Goal: Task Accomplishment & Management: Manage account settings

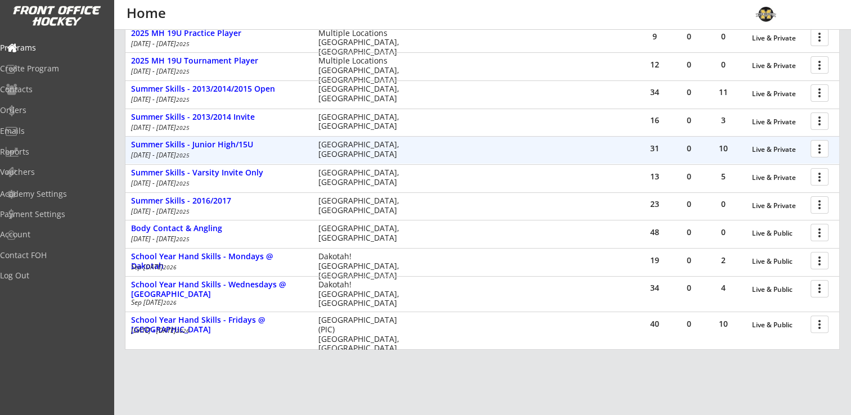
scroll to position [235, 0]
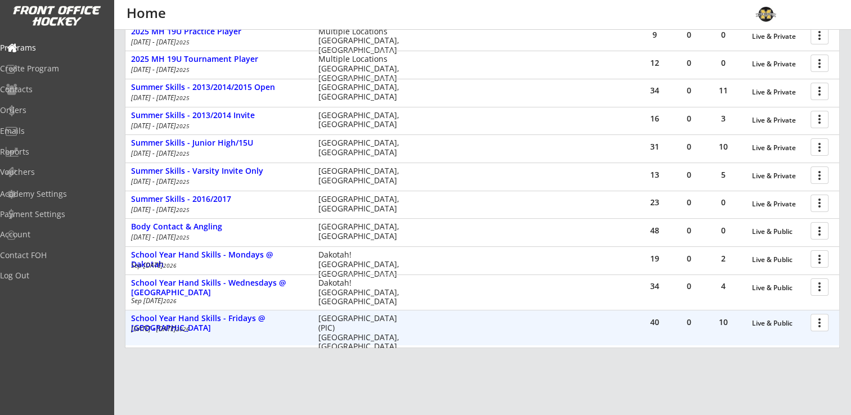
click at [817, 317] on div at bounding box center [822, 322] width 20 height 20
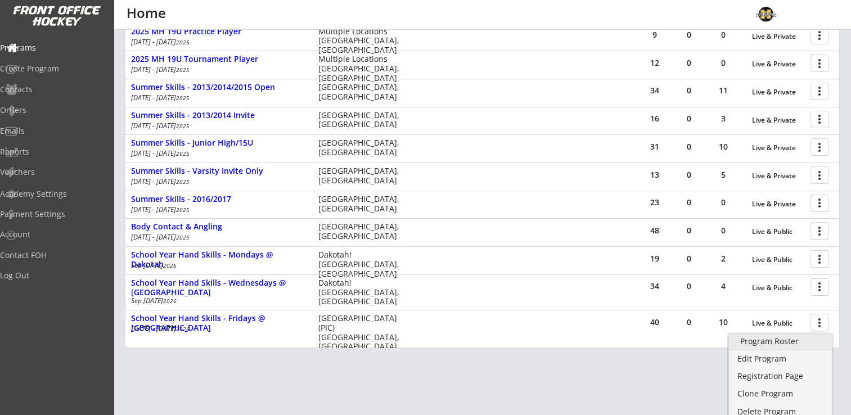
click at [792, 340] on div "Program Roster" at bounding box center [780, 342] width 80 height 8
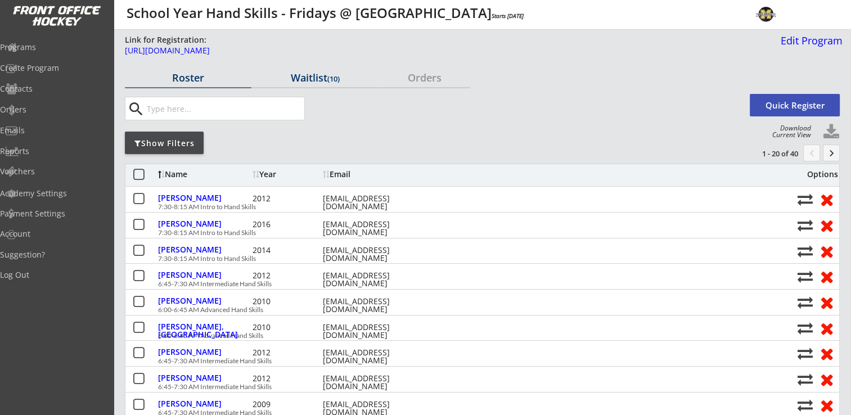
click at [307, 78] on div "Waitlist (10)" at bounding box center [315, 78] width 127 height 10
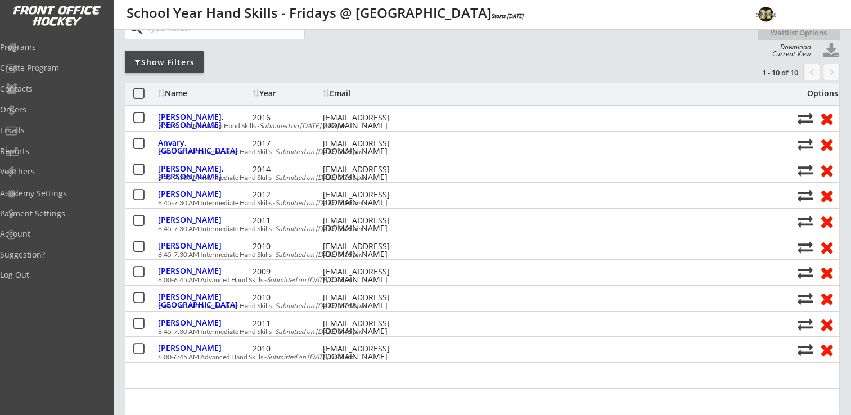
scroll to position [88, 0]
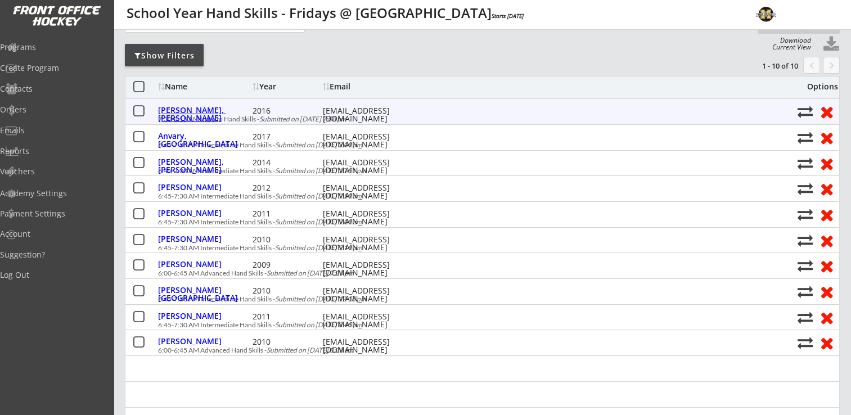
click at [194, 109] on div "[PERSON_NAME], [PERSON_NAME]" at bounding box center [204, 114] width 92 height 16
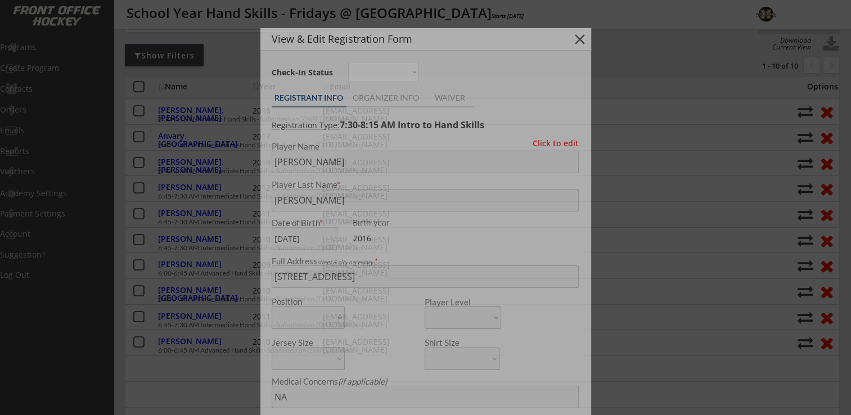
type input "[DEMOGRAPHIC_DATA]"
type input "OMGHA U8"
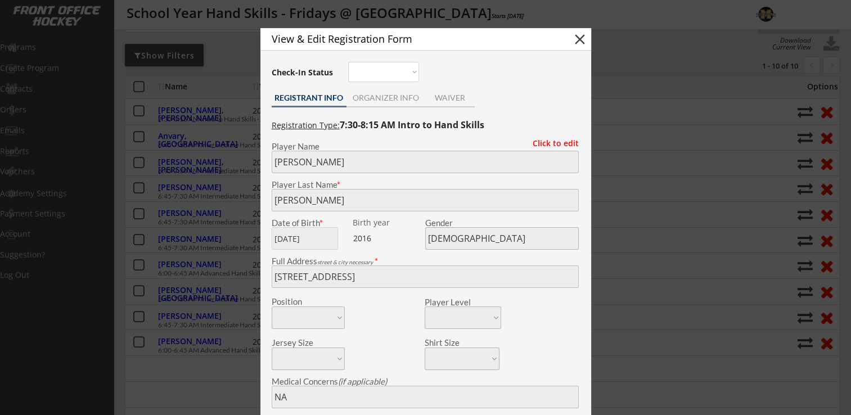
click at [580, 41] on button "close" at bounding box center [580, 39] width 17 height 17
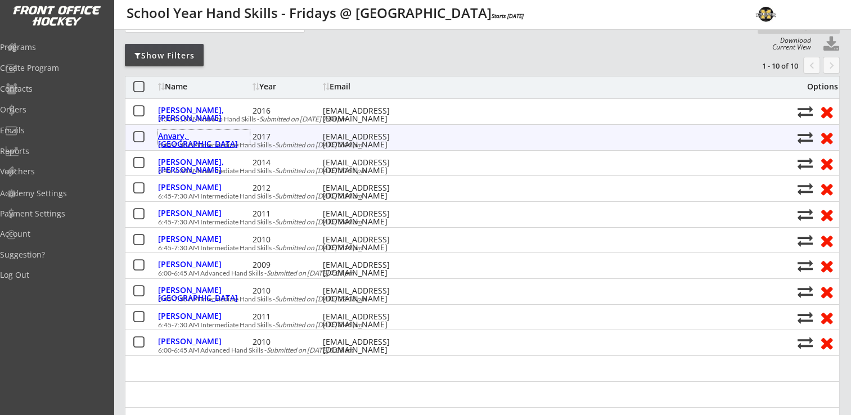
click at [173, 141] on div "Anvary, [GEOGRAPHIC_DATA]" at bounding box center [204, 137] width 92 height 15
type input "Vayda"
type input "Anvary"
type input "04/21/2017"
type input "[DEMOGRAPHIC_DATA]"
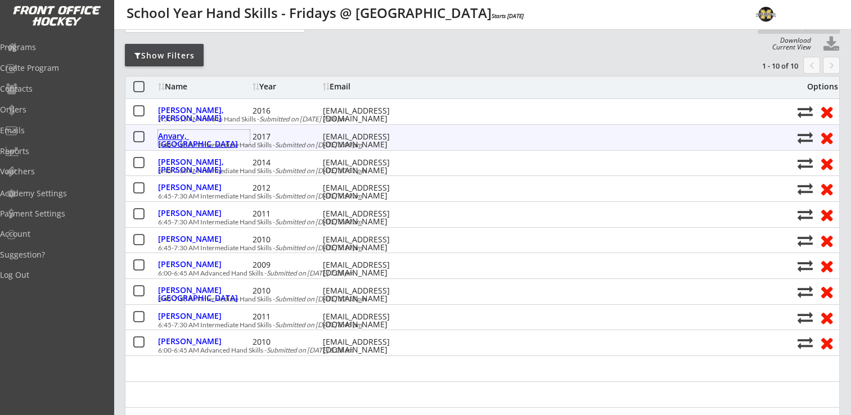
type input "6552 Aster Trail, Excelsior, MN 55331, USA"
type input "Shawn Anvary"
type input "(612) 578-2323"
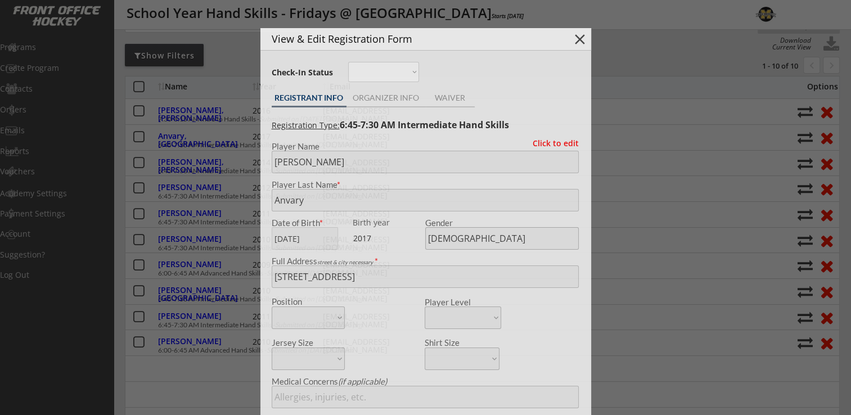
type input "8U second year"
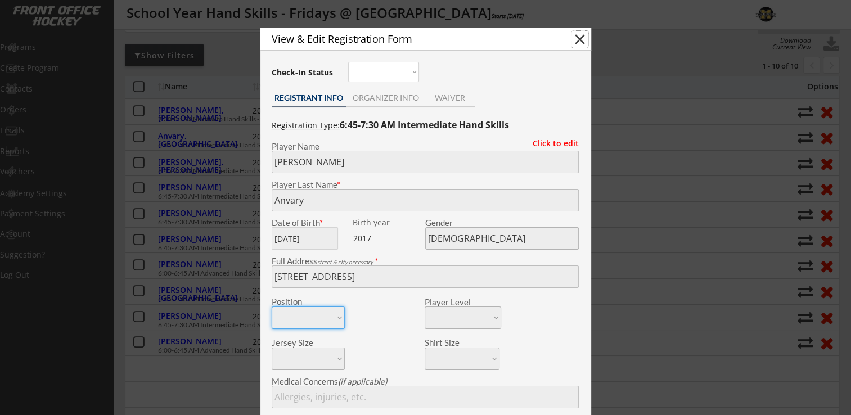
click at [583, 39] on button "close" at bounding box center [580, 39] width 17 height 17
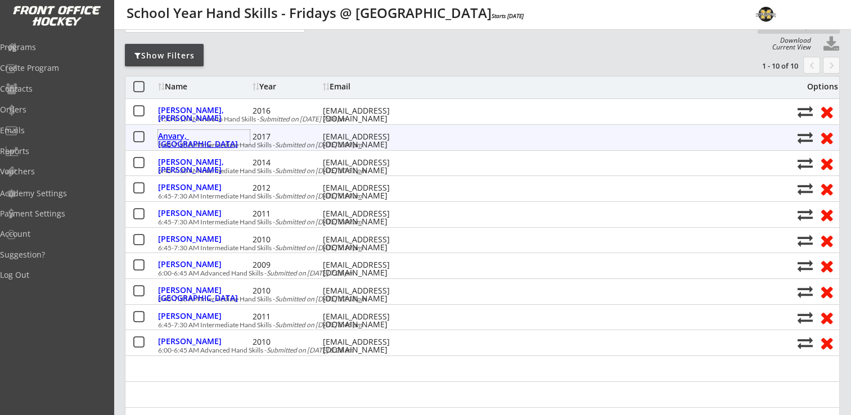
click at [196, 139] on div "Anvary, [GEOGRAPHIC_DATA]" at bounding box center [204, 140] width 92 height 16
type input "Vayda"
type input "Anvary"
type input "04/21/2017"
type input "[DEMOGRAPHIC_DATA]"
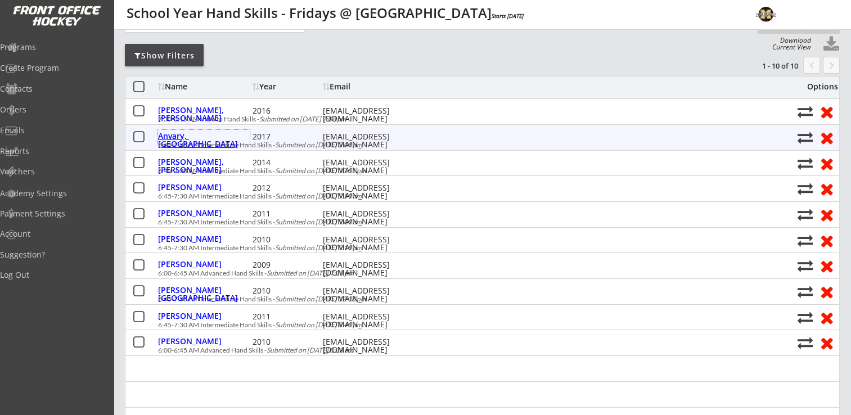
type input "6552 Aster Trail, Excelsior, MN 55331, USA"
type input "Shawn Anvary"
type input "(612) 578-2323"
type input "8U second year"
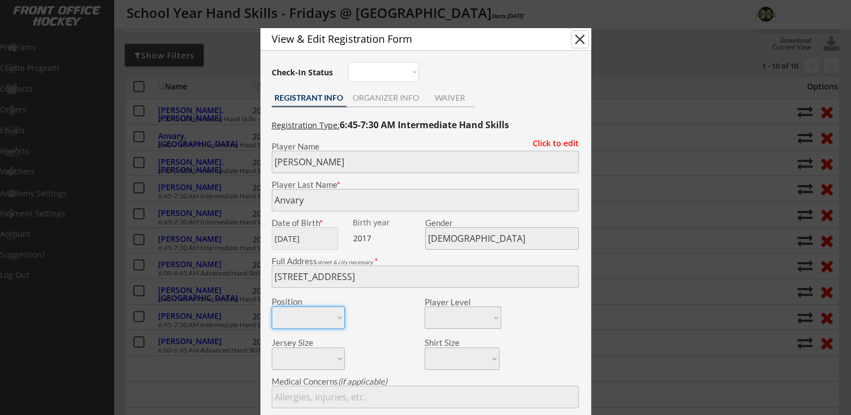
click at [577, 44] on button "close" at bounding box center [580, 39] width 17 height 17
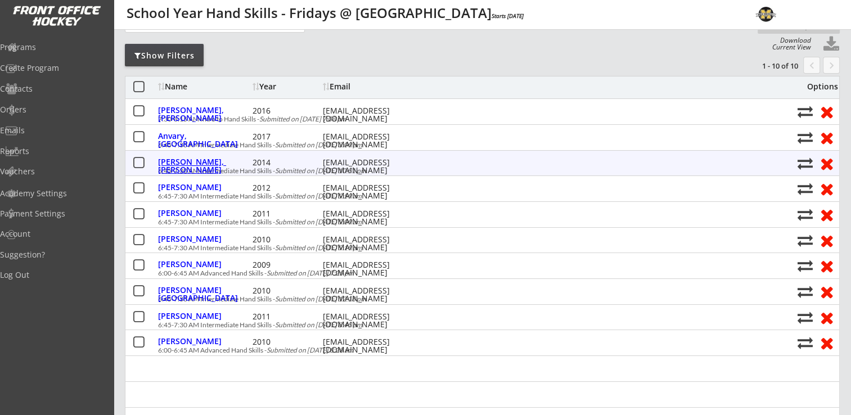
click at [209, 165] on div "Wiegert, Paisley" at bounding box center [204, 166] width 92 height 16
type input "Paisley"
type input "Wiegert"
type input "06/17/2014"
type input "[DEMOGRAPHIC_DATA]"
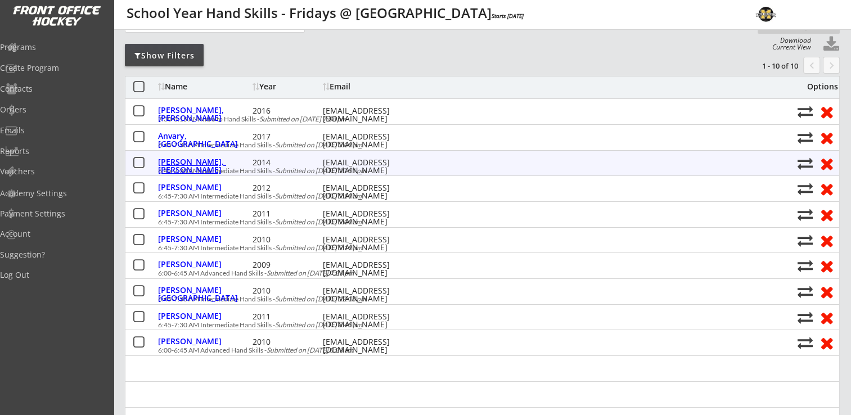
type input "8359 Cottonwood Ln N, Maple Grove, MN 55369, USA"
type input "Dairy sensitive/excersise enduced asthma"
type input "Tim wiegert (dad)"
type input "(612) 803-6201"
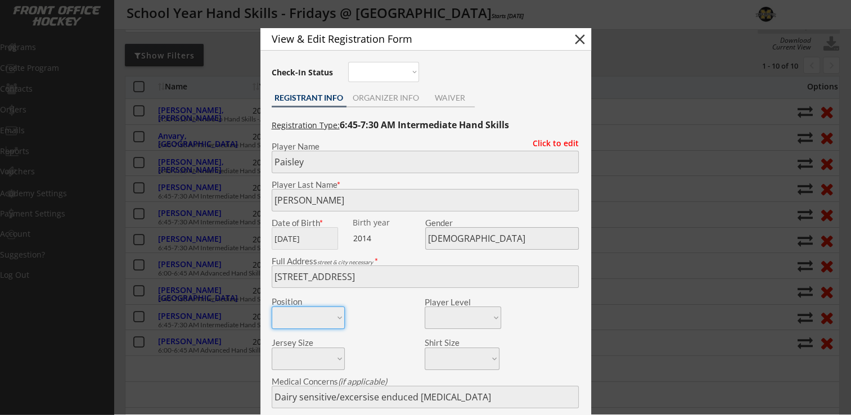
type input "U10A OMGHA, FURY AAA, Denver Team MN 2014 w/Tessa :) school starts at 8:10am"
click at [585, 33] on button "close" at bounding box center [580, 39] width 17 height 17
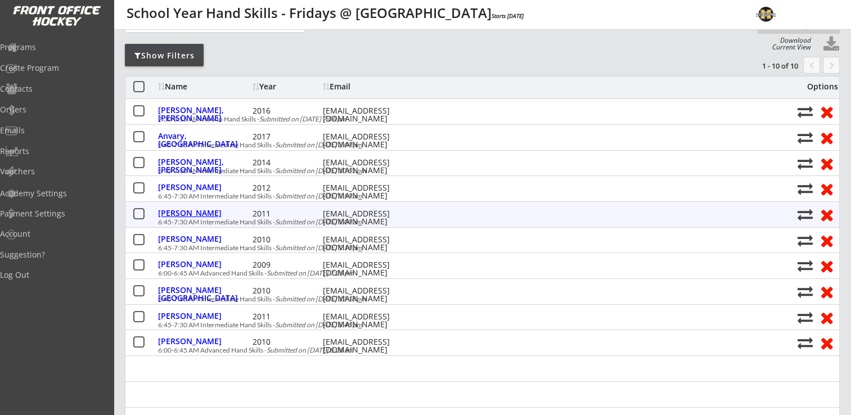
click at [188, 211] on div "Mackie, Quinn" at bounding box center [204, 213] width 92 height 8
type input "Quinn"
type input "Mackie"
type input "11/30/2011"
type input "[DEMOGRAPHIC_DATA]"
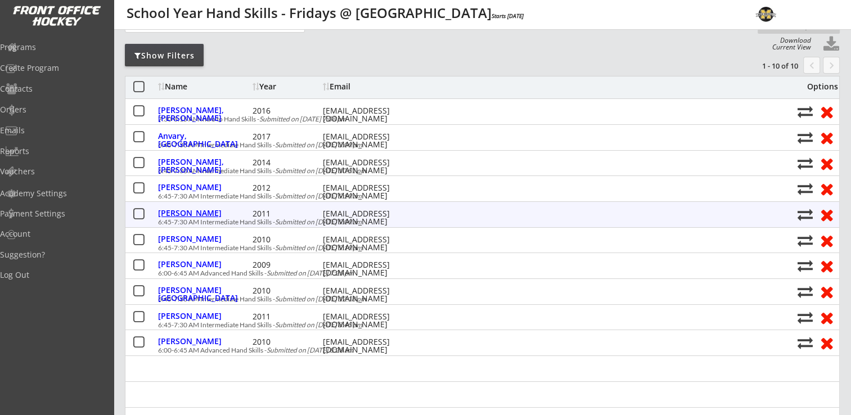
type input "16482 59th Pl N, Plymouth, MN 55446, USA"
type input "Sarah Lofgren"
type input "(612) 281-5924"
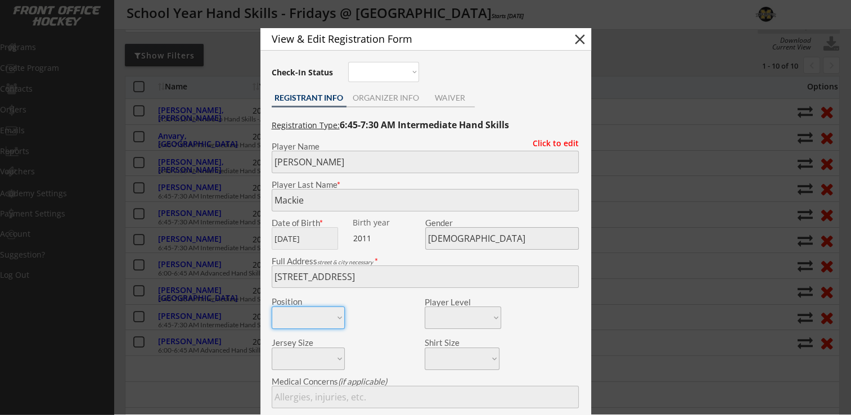
type input "12U A"
click at [583, 41] on button "close" at bounding box center [580, 39] width 17 height 17
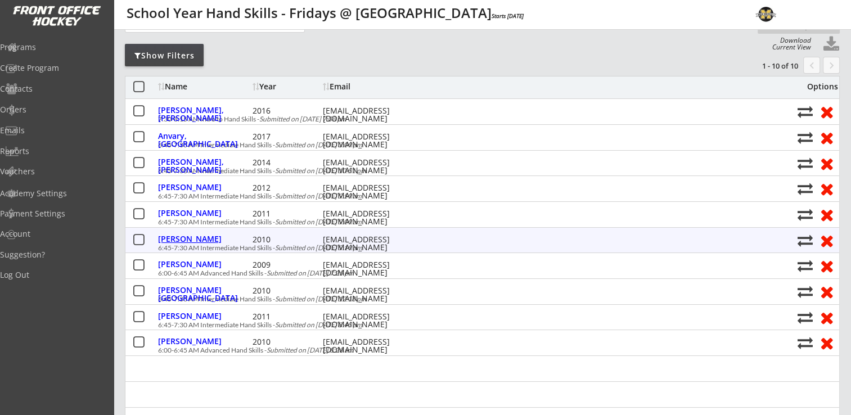
click at [185, 235] on div "Miller, Maci" at bounding box center [204, 239] width 92 height 8
type input "Maci"
type input "Miller"
type input "08/01/2010"
type input "[DEMOGRAPHIC_DATA]"
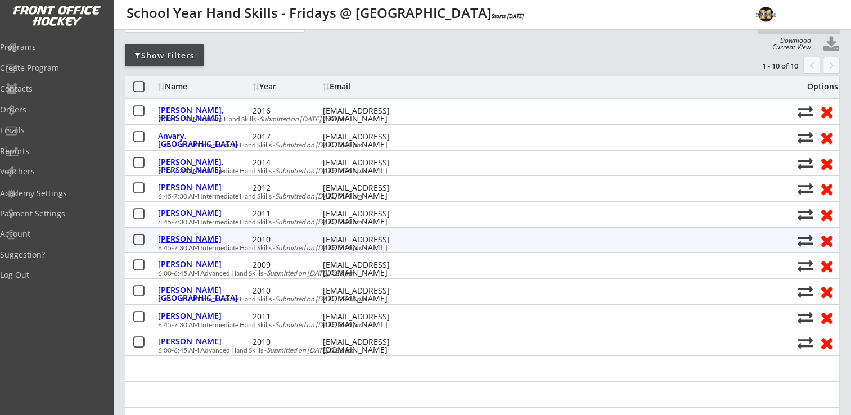
type input "2720 Garland Ln N, Plymouth, MN 55447, USA"
type input "James Miller"
type input "(312) 753-9018"
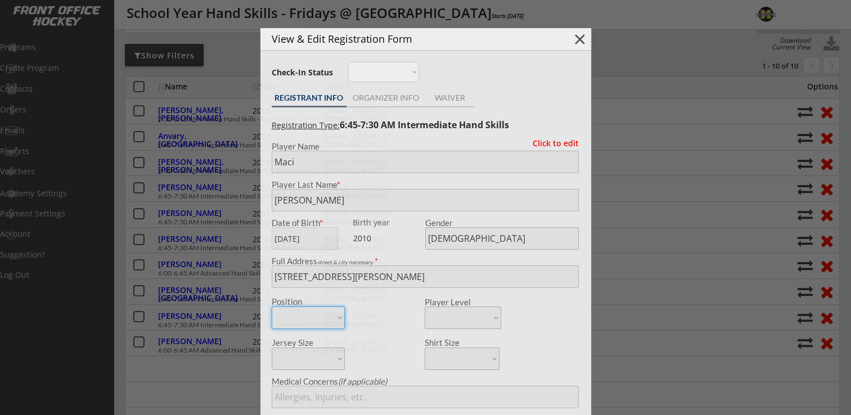
type input "15u B Wayzata"
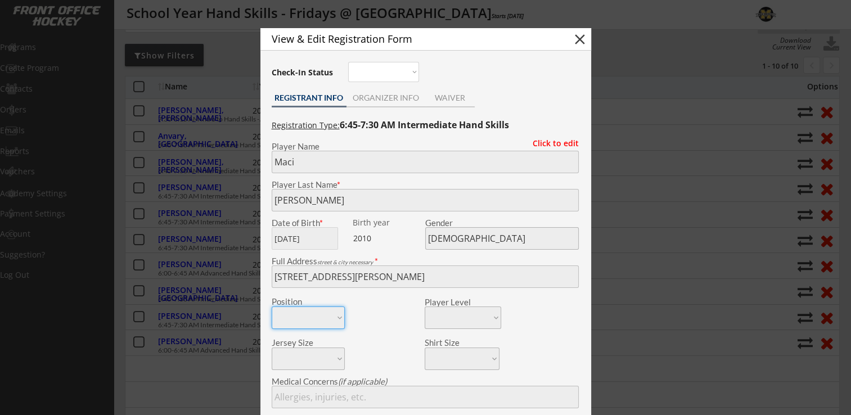
click at [583, 41] on button "close" at bounding box center [580, 39] width 17 height 17
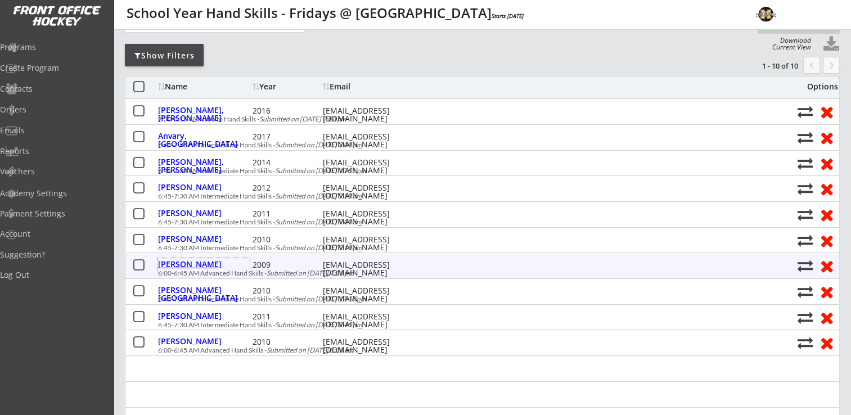
click at [164, 267] on div "Jenks, Isabel" at bounding box center [204, 265] width 92 height 8
type input "Isabel"
type input "Jenks"
type input "11/16/2009"
type input "[DEMOGRAPHIC_DATA]"
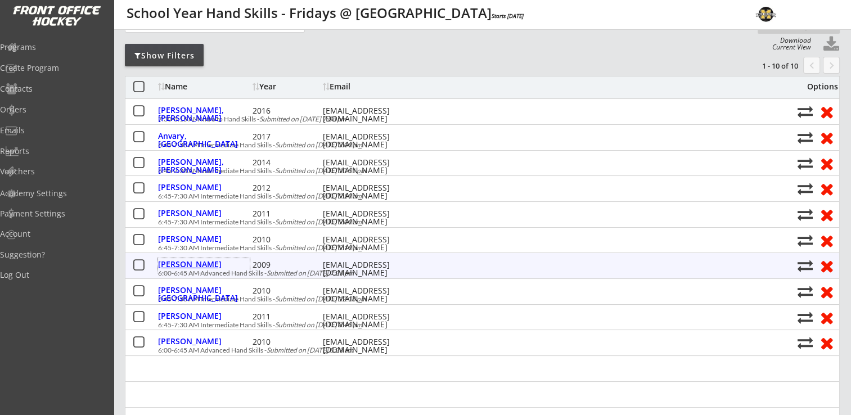
type input "5882 Alvarado Ct N, Plymouth, MN 55446, USA"
type input "None"
type input "Sarah Jenks"
type input "(612) 386-9354"
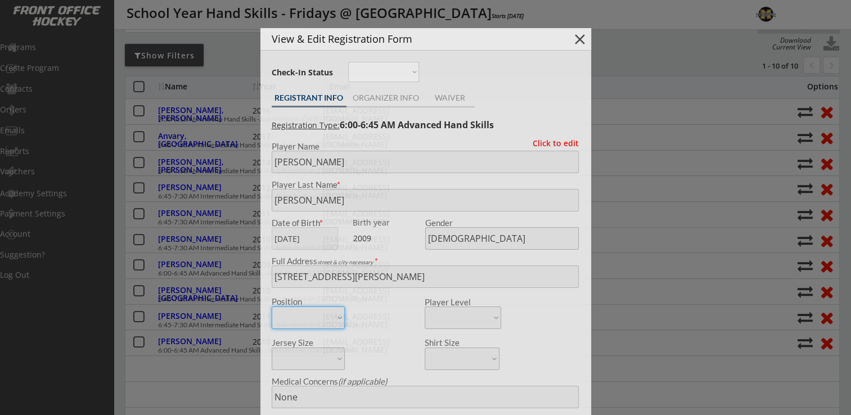
type input "15U A Wayzata"
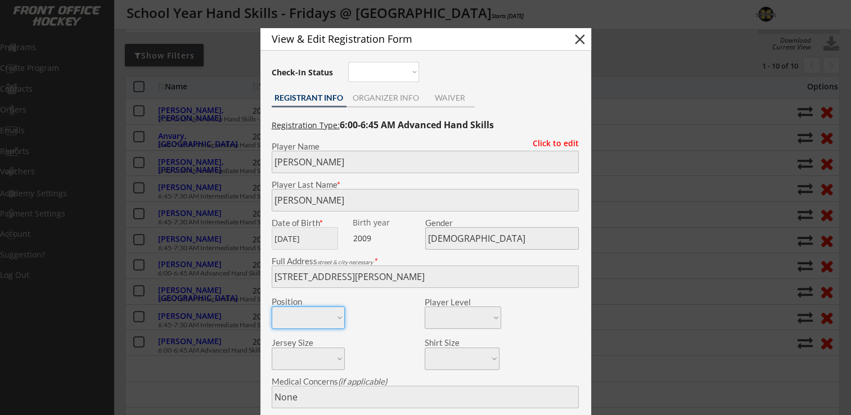
click at [576, 39] on button "close" at bounding box center [580, 39] width 17 height 17
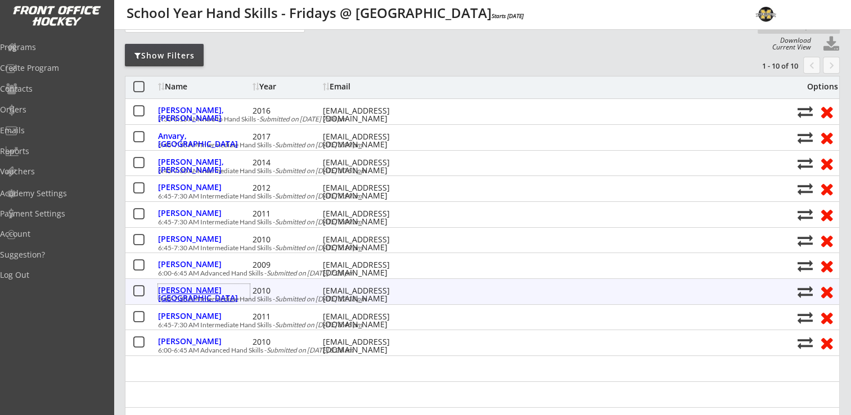
click at [194, 293] on div "Rippberger, Sydney" at bounding box center [204, 294] width 92 height 16
type input "Sydney"
type input "Rippberger"
type input "12/21/2010"
type input "[DEMOGRAPHIC_DATA]"
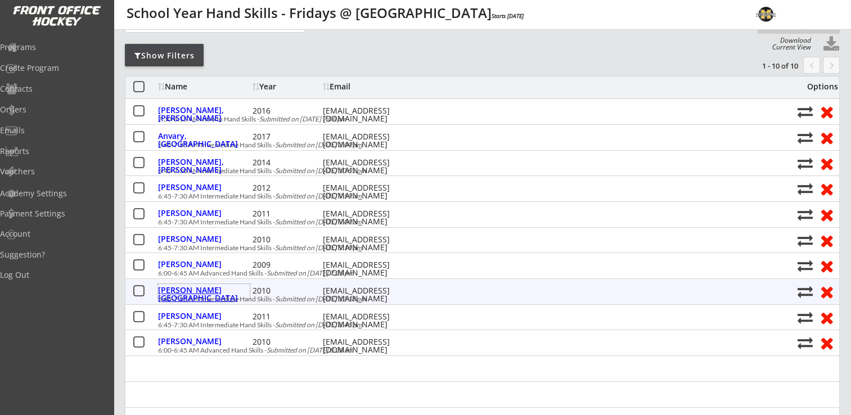
type input "15740 52nd Ave N, Minneapolis, MN 55446, USA"
type input "Barb rippberger"
type input "(612) 703-7725"
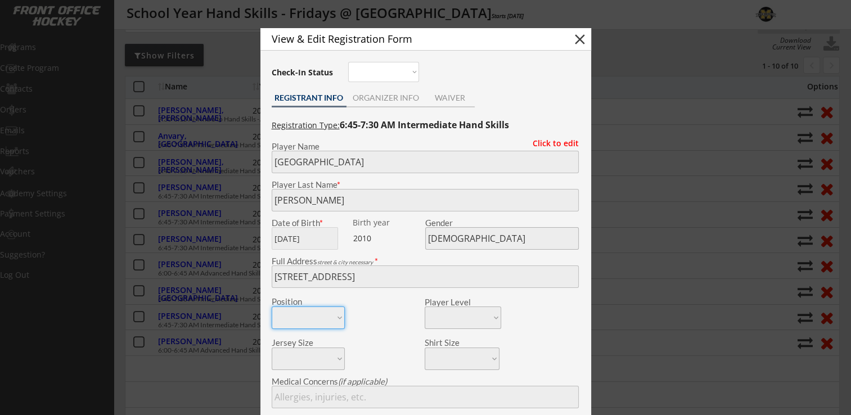
type input "Wayzata 15U"
click at [579, 35] on button "close" at bounding box center [580, 39] width 17 height 17
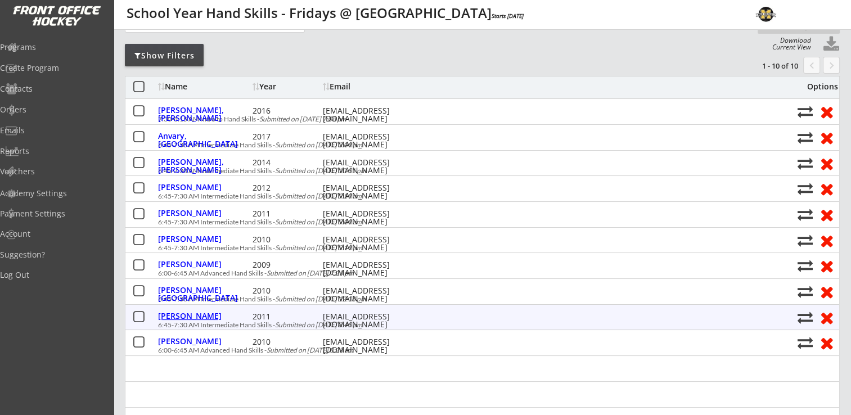
click at [168, 314] on div "Rutlin, Zoe" at bounding box center [204, 316] width 92 height 8
type input "Zoe"
type input "Rutlin"
type input "09/07/2011"
type input "[DEMOGRAPHIC_DATA]"
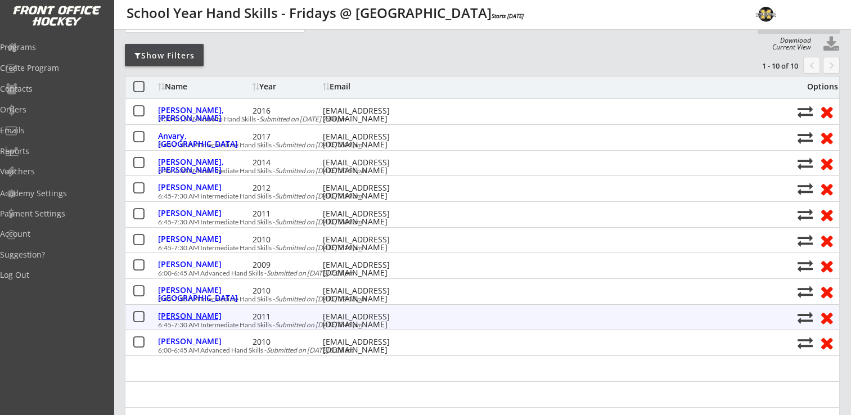
type input "6783 Marsh Ridge Ct, Eden Prairie, MN 55346, USA"
type input "Nicki Stevenson"
type input "(803) 998-7467"
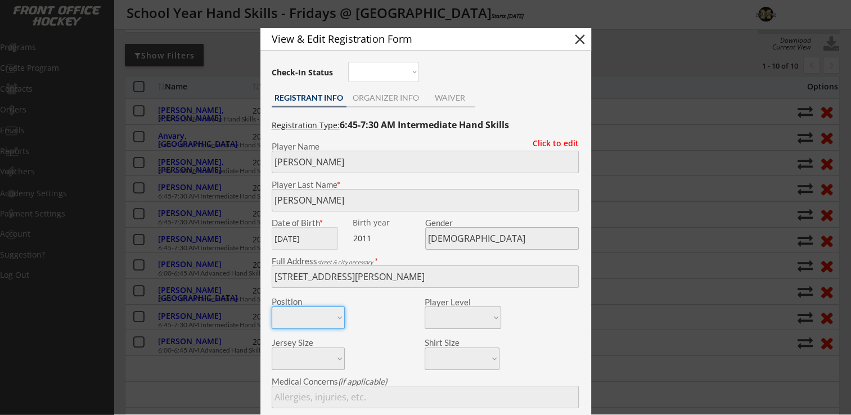
type input "Eden Prairie 12UA"
click at [576, 42] on button "close" at bounding box center [580, 39] width 17 height 17
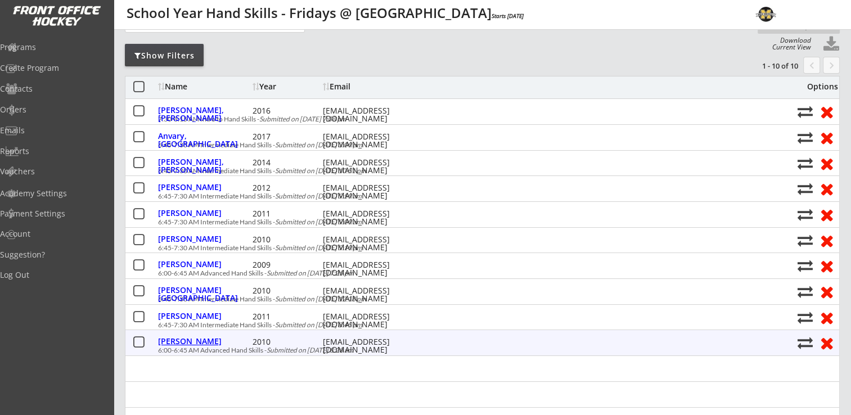
click at [202, 341] on div "Enquist, Lydia" at bounding box center [204, 342] width 92 height 8
type input "Lydia"
type input "Enquist"
type input "07/18/2010"
type input "[DEMOGRAPHIC_DATA]"
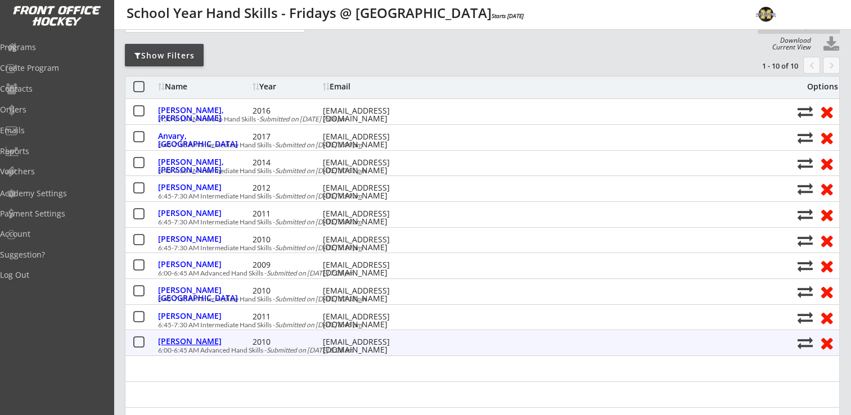
type input "2550 Weston Ln N, Plymouth, MN 55447, USA"
type input "Gina Enquist"
type input "(612) 270-2324"
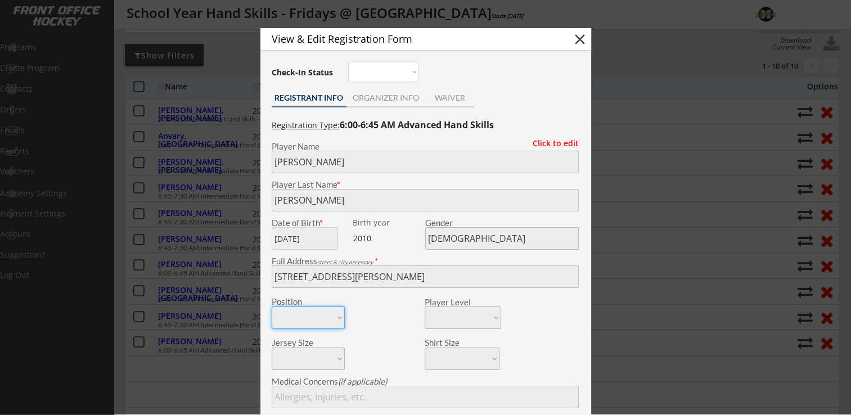
type input "Wayzata Hockey Association 15UB"
click at [578, 43] on button "close" at bounding box center [580, 39] width 17 height 17
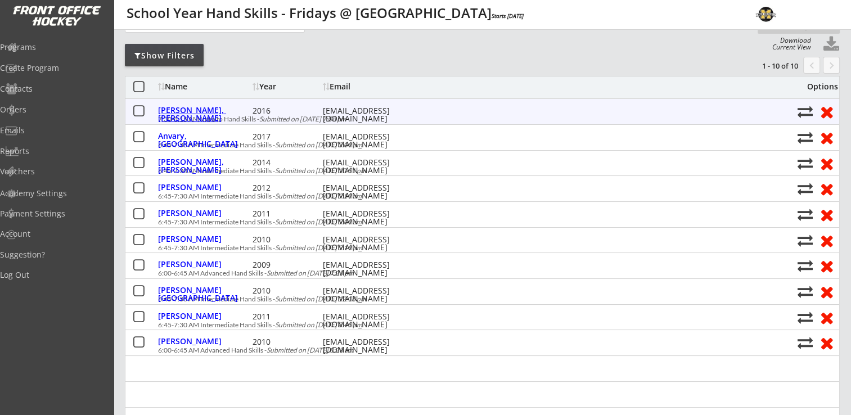
click at [207, 114] on div "Meyer, Kennedy" at bounding box center [204, 114] width 92 height 16
type input "Kennedy"
type input "Meyer"
type input "11/09/2016"
type input "[DEMOGRAPHIC_DATA]"
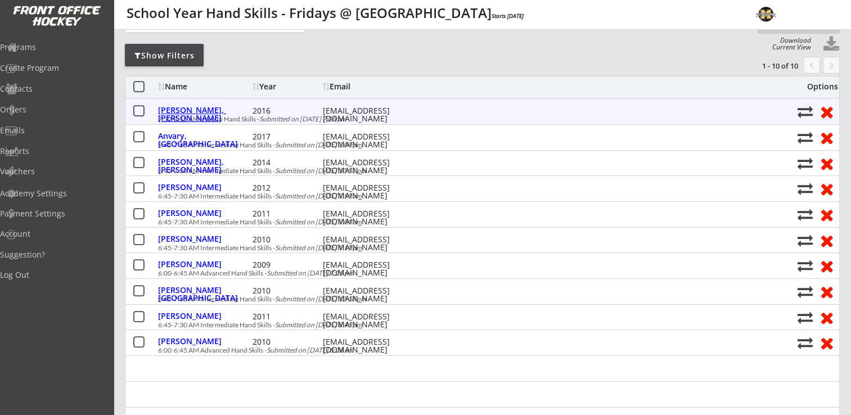
type input "6791 Yucca Ln N, Maple Grove, MN 55311, USA"
type input "NA"
type input "Chris Frank"
type input "(612) 558-2423"
type input "OMGHA U8"
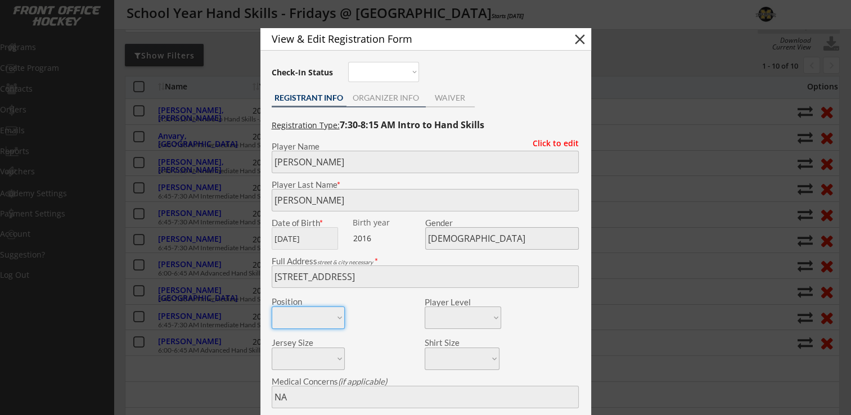
click at [366, 96] on div "ORGANIZER INFO" at bounding box center [386, 98] width 79 height 8
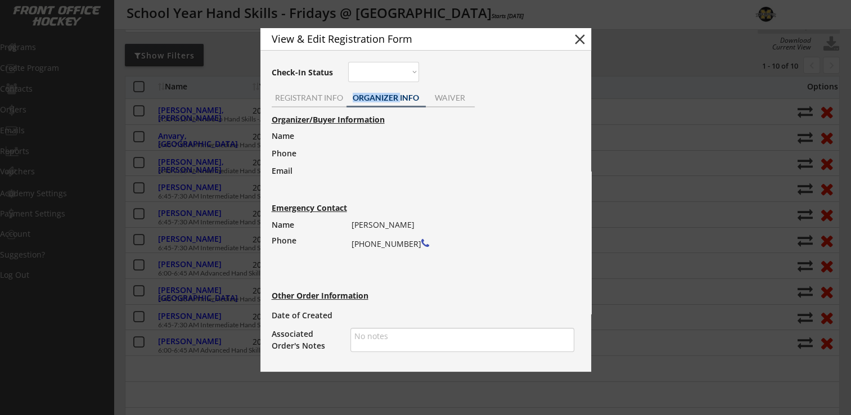
click at [366, 96] on div "ORGANIZER INFO" at bounding box center [386, 98] width 79 height 8
drag, startPoint x: 366, startPoint y: 96, endPoint x: 304, endPoint y: 96, distance: 62.5
click at [304, 96] on div "REGISTRANT INFO" at bounding box center [309, 98] width 75 height 8
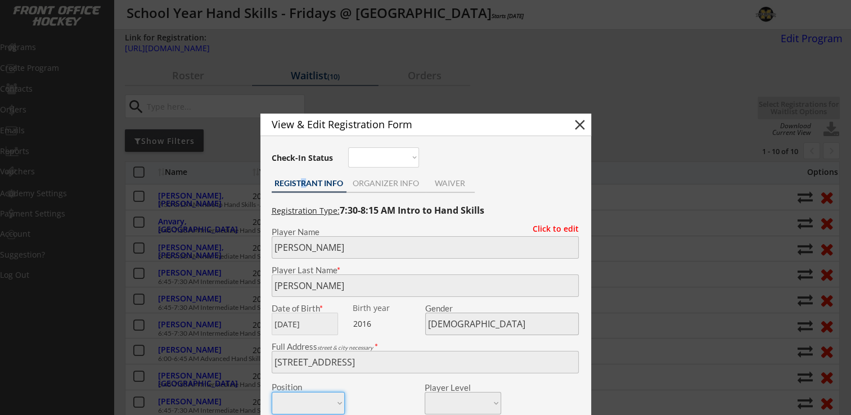
scroll to position [0, 0]
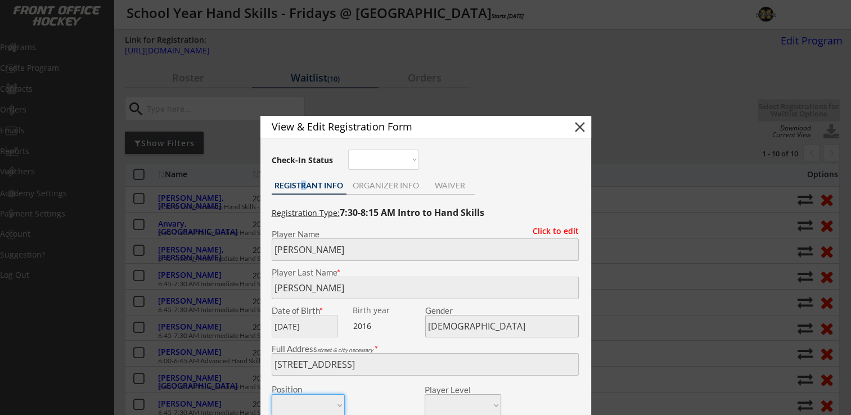
click at [581, 123] on button "close" at bounding box center [580, 127] width 17 height 17
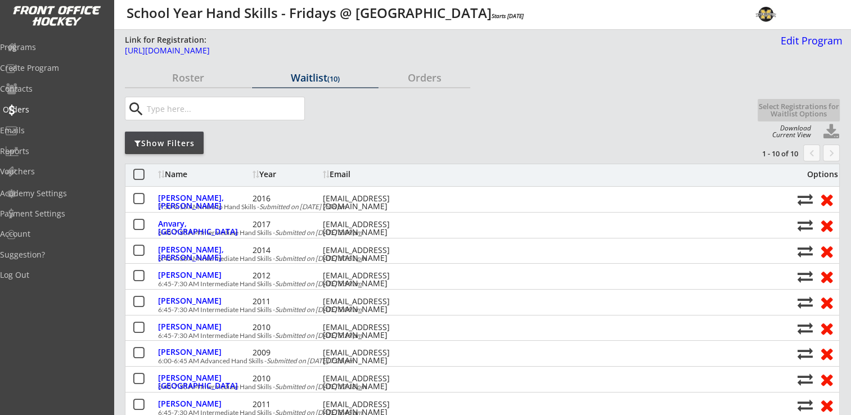
click at [44, 111] on div "Orders" at bounding box center [53, 110] width 101 height 8
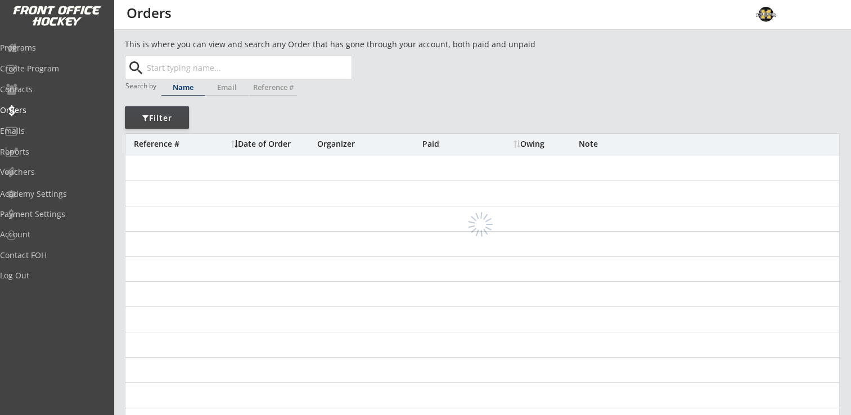
click at [214, 66] on input "text" at bounding box center [248, 67] width 207 height 23
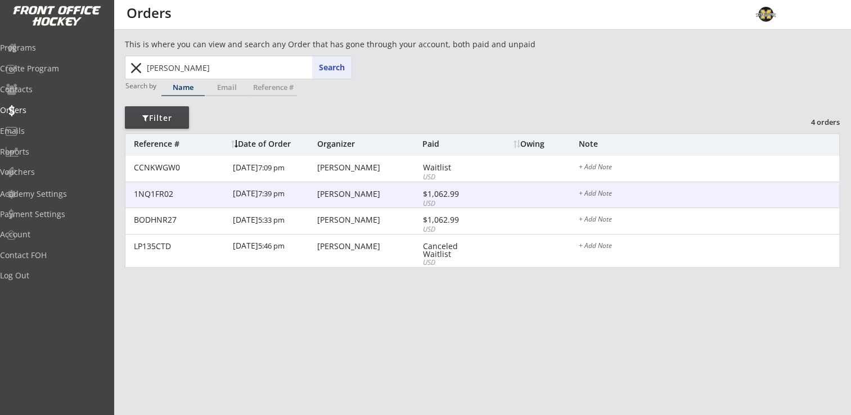
click at [331, 203] on div "1NQ1FR02 3/23/25 7:39 pm Chris Frank $1,062.99 USD + Add Note" at bounding box center [482, 195] width 714 height 26
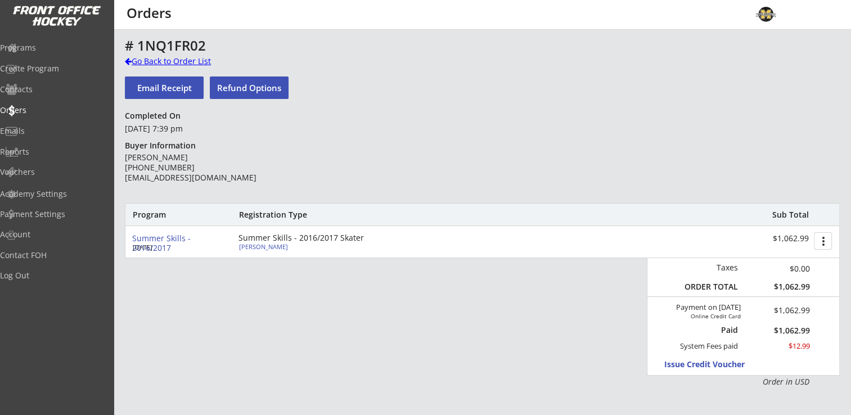
click at [138, 61] on div "Go Back to Order List" at bounding box center [183, 61] width 116 height 11
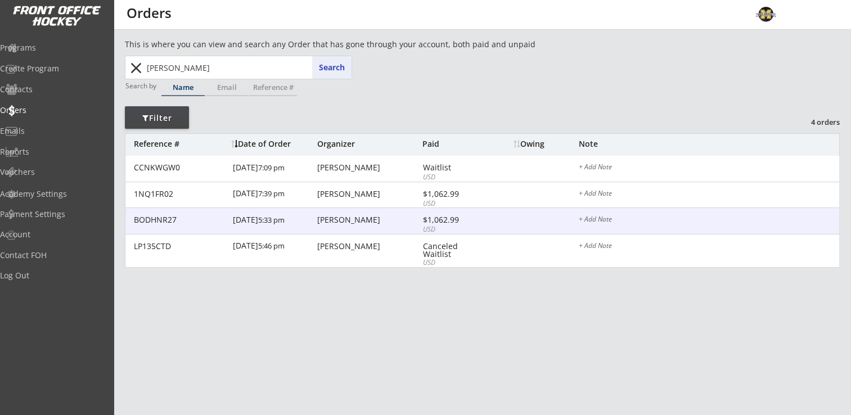
click at [336, 219] on div "Megan Meyer" at bounding box center [368, 220] width 102 height 8
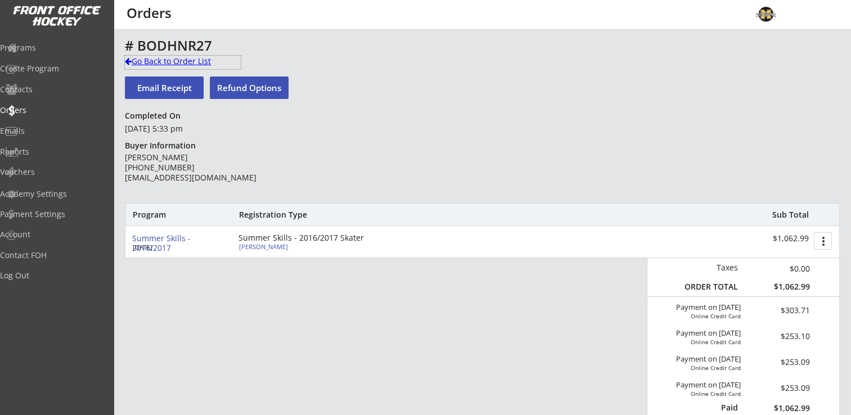
click at [170, 62] on div "Go Back to Order List" at bounding box center [183, 61] width 116 height 11
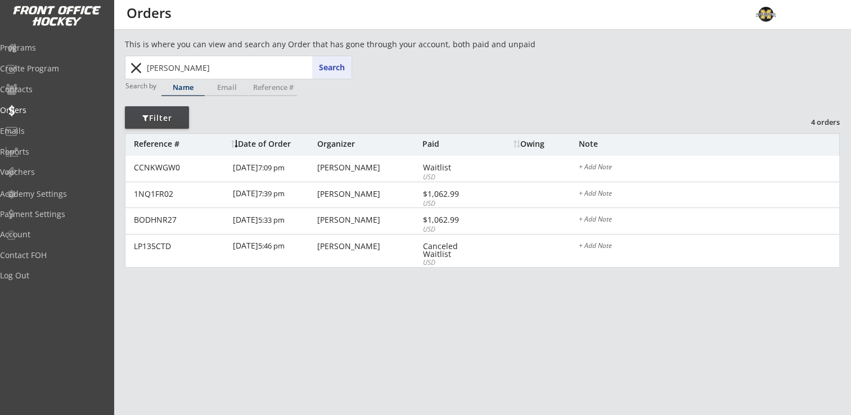
drag, startPoint x: 198, startPoint y: 66, endPoint x: 124, endPoint y: 55, distance: 75.1
click at [124, 55] on div "This is where you can view and search any Order that has gone through your acco…" at bounding box center [483, 396] width 738 height 717
type input "puhl"
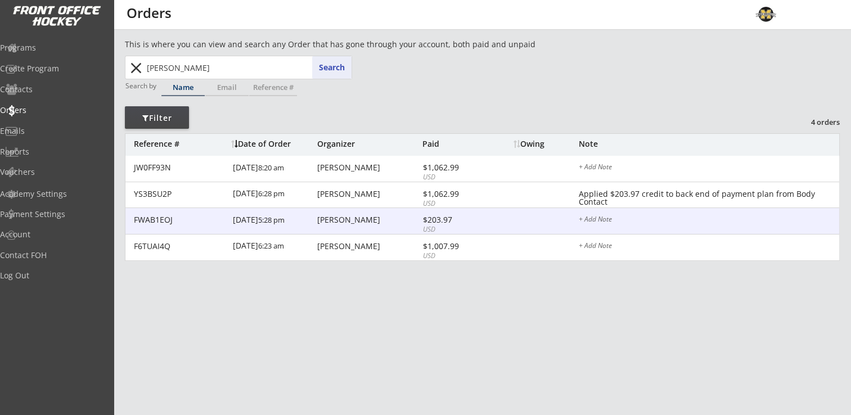
click at [328, 232] on div "FWAB1EOJ 6/13/24 5:28 pm Kelli Puhl $203.97 USD + Add Note" at bounding box center [482, 221] width 714 height 26
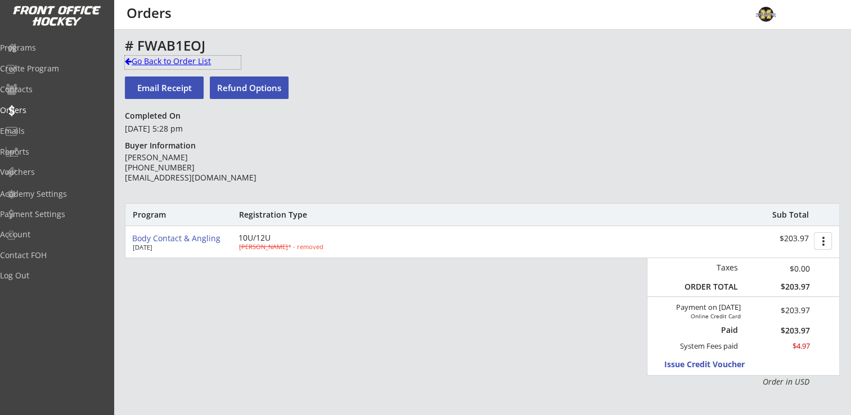
click at [160, 57] on div "Go Back to Order List" at bounding box center [183, 61] width 116 height 11
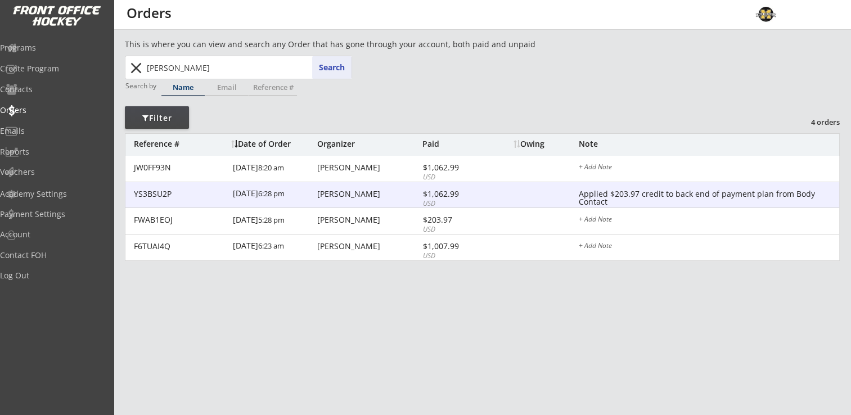
click at [463, 185] on div "YS3BSU2P 8/23/24 6:28 pm Kelli Puhl $1,062.99 USD Applied $203.97 credit to bac…" at bounding box center [482, 195] width 714 height 26
type textarea "Applied $203.97 credit to back end of payment plan from Body Contact"
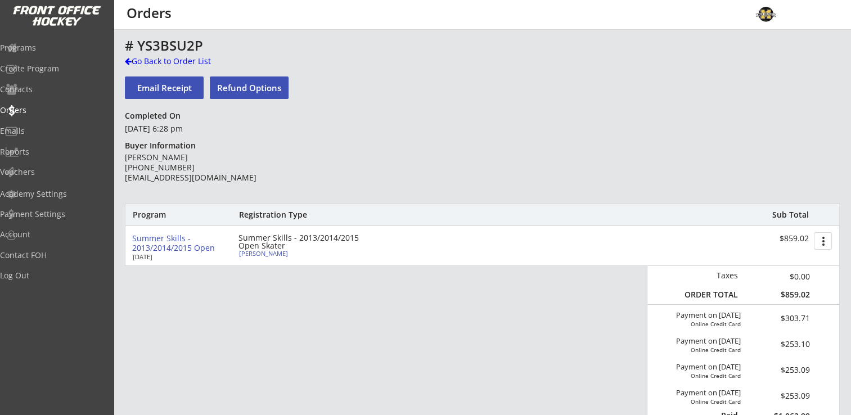
click at [253, 251] on div "Piper Puhl" at bounding box center [301, 253] width 125 height 6
select select ""Adult Small""
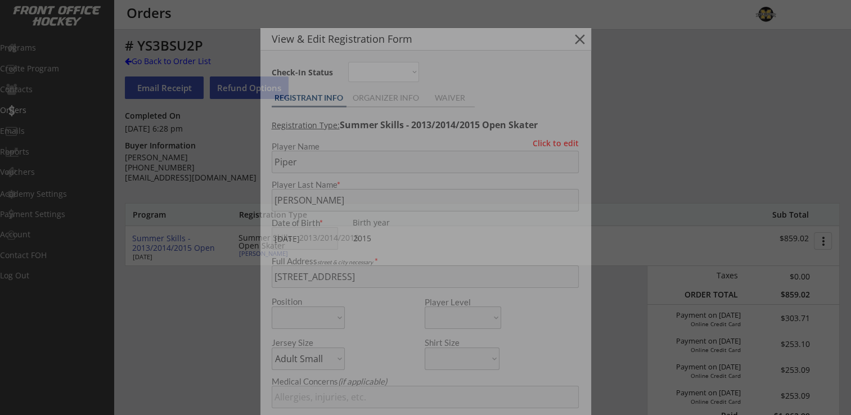
type input "[DEMOGRAPHIC_DATA]"
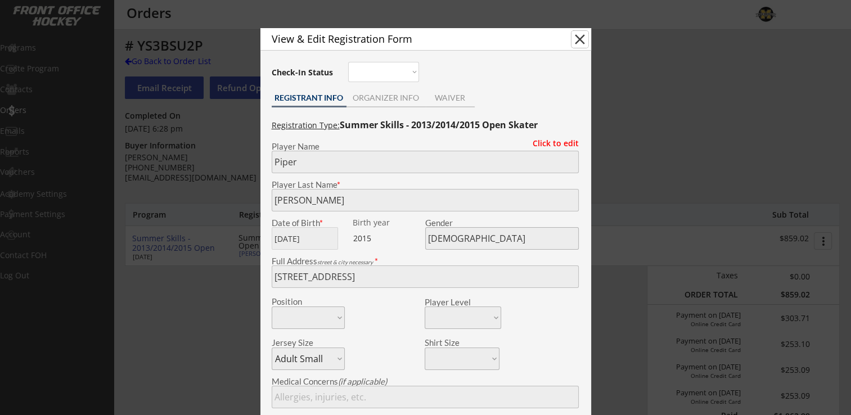
click at [578, 36] on button "close" at bounding box center [580, 39] width 17 height 17
select select ""PLACEHOLDER_1427118222253""
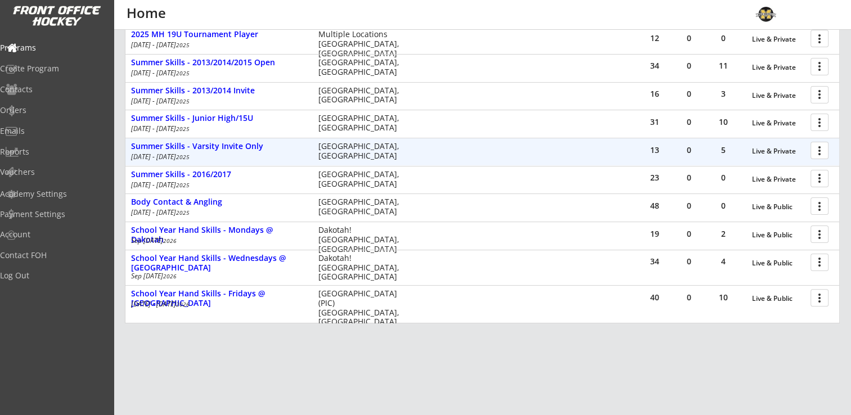
scroll to position [263, 0]
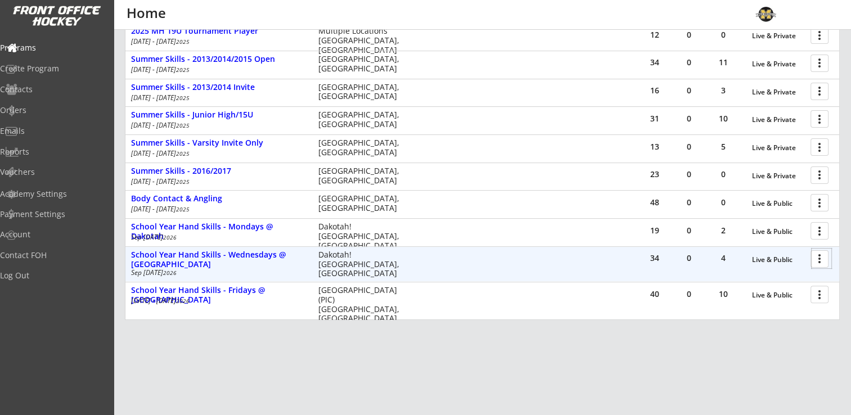
click at [819, 263] on div at bounding box center [822, 259] width 20 height 20
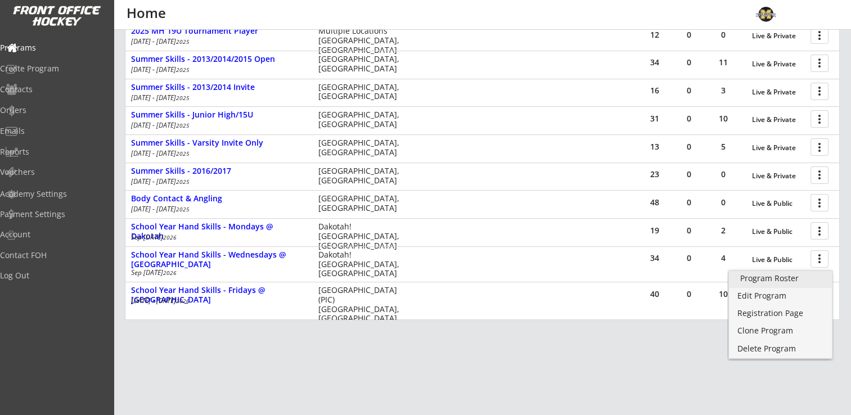
click at [792, 276] on div "Program Roster" at bounding box center [780, 279] width 80 height 8
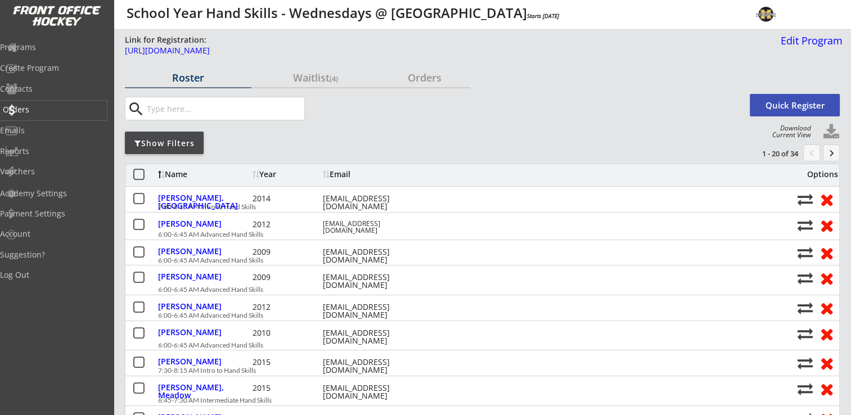
click at [43, 106] on div "Orders" at bounding box center [53, 110] width 101 height 8
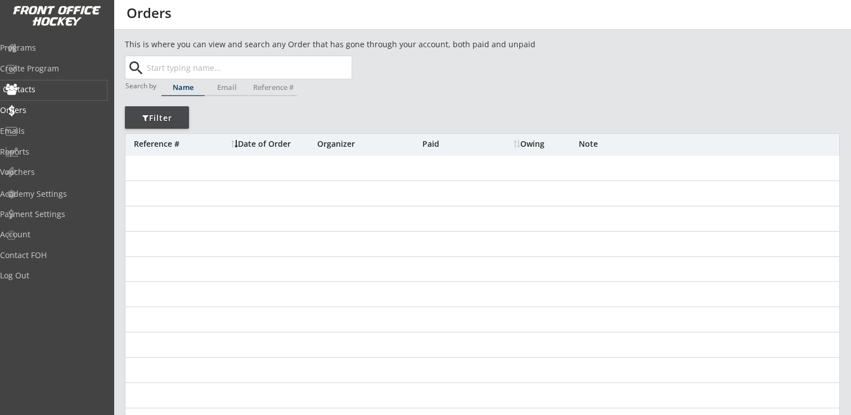
click at [47, 93] on div "Contacts" at bounding box center [53, 90] width 101 height 8
select select ""Players""
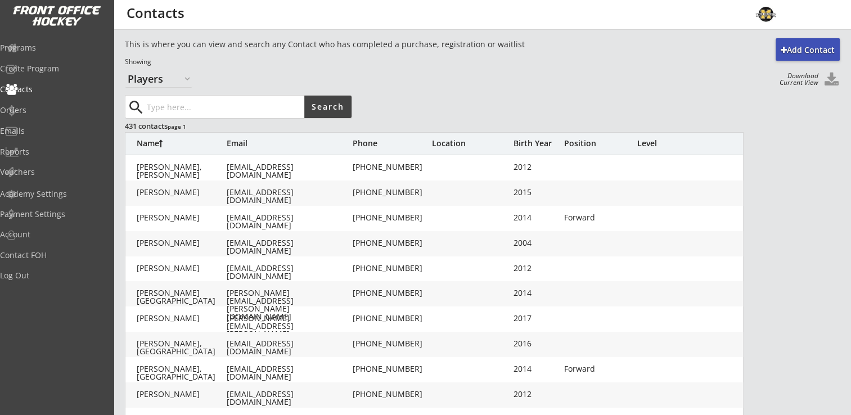
click at [173, 105] on input "input" at bounding box center [225, 107] width 160 height 23
type input "H"
type input "hubmer"
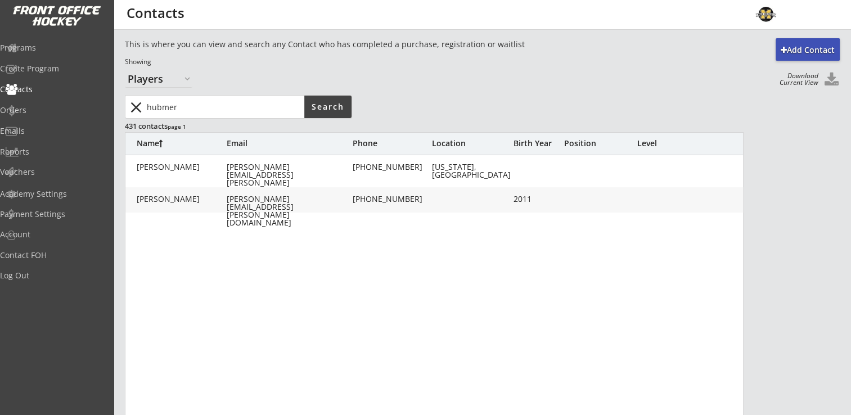
click at [216, 199] on div "[PERSON_NAME]" at bounding box center [182, 199] width 90 height 8
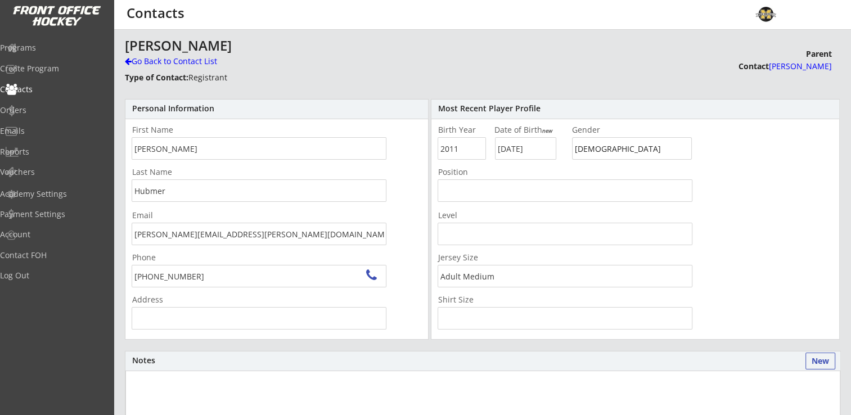
type input "[STREET_ADDRESS]"
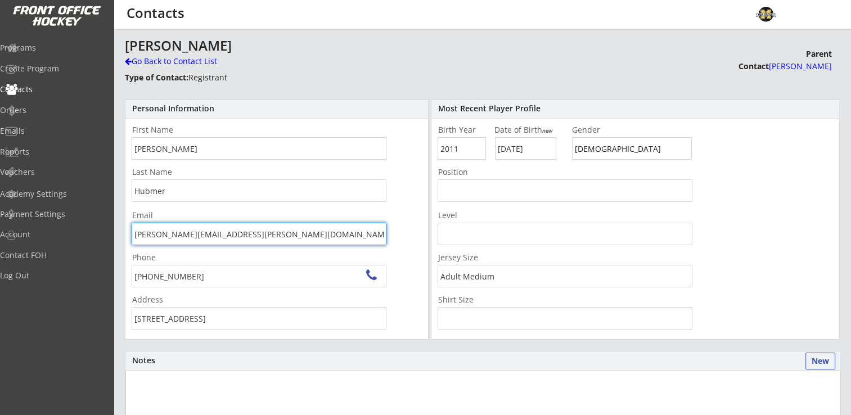
drag, startPoint x: 245, startPoint y: 236, endPoint x: 112, endPoint y: 247, distance: 133.8
click at [112, 247] on body "Add Contact This is where you can view and search any Contact who has completed…" at bounding box center [425, 207] width 851 height 415
click at [198, 62] on div "Go Back to Contact List" at bounding box center [197, 61] width 145 height 11
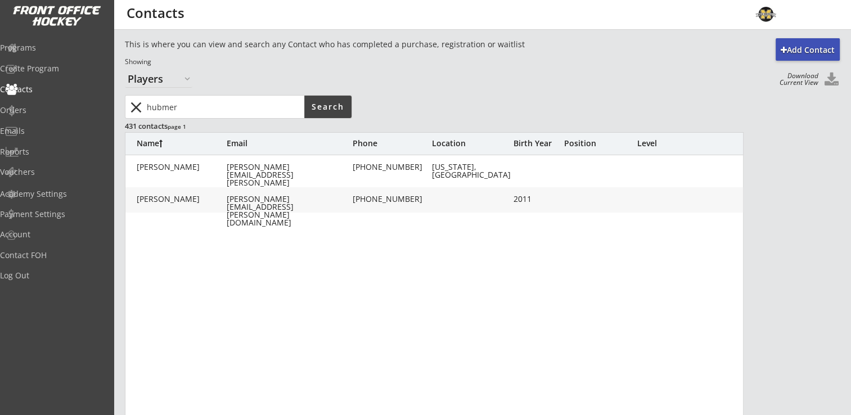
click at [270, 199] on div "[PERSON_NAME][EMAIL_ADDRESS][PERSON_NAME][DOMAIN_NAME]" at bounding box center [289, 211] width 124 height 32
type input "[PERSON_NAME]"
type input "Hubmer"
type input "[PERSON_NAME][EMAIL_ADDRESS][PERSON_NAME][DOMAIN_NAME]"
type input "[PHONE_NUMBER]"
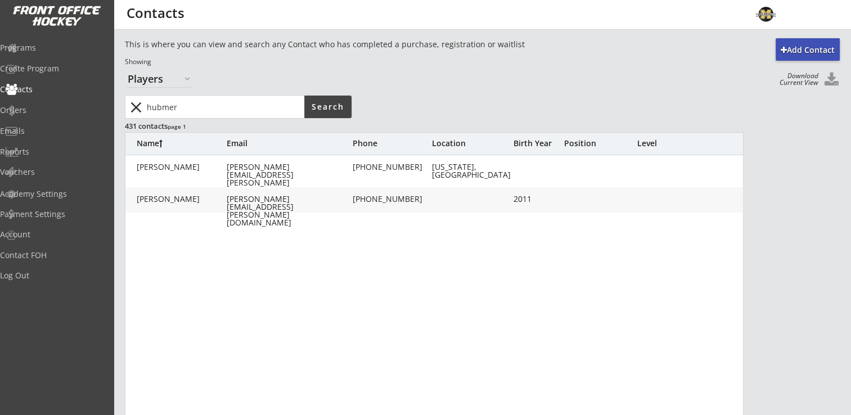
type input "[STREET_ADDRESS]"
type input "2011"
type input "[DATE]"
type input "[DEMOGRAPHIC_DATA]"
type input "Adult Medium"
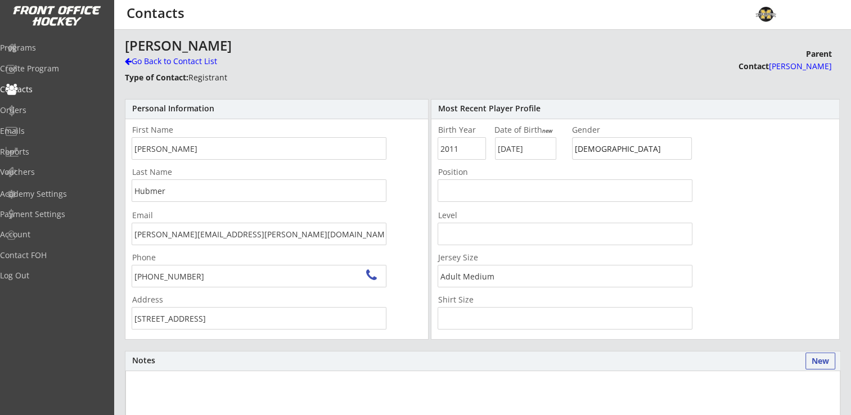
scroll to position [232, 0]
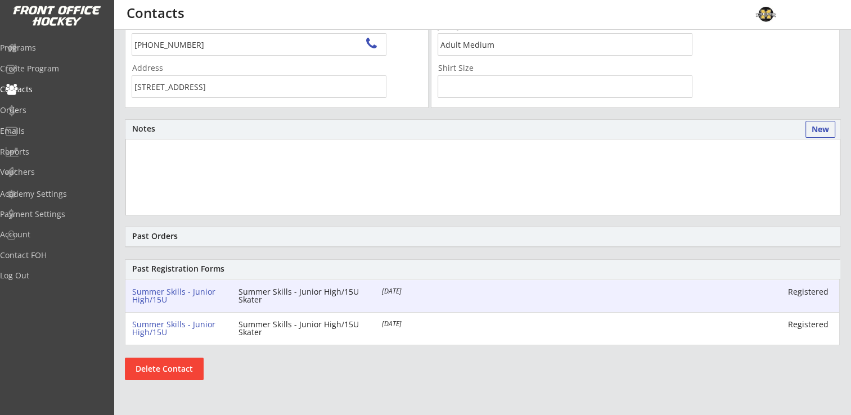
click at [195, 280] on div "Summer Skills - Junior High/15U Summer Skills - Junior High/15U Skater [DATE] R…" at bounding box center [482, 296] width 714 height 32
click at [183, 290] on div "Summer Skills - Junior High/15U" at bounding box center [178, 296] width 92 height 16
select select ""Adult Medium""
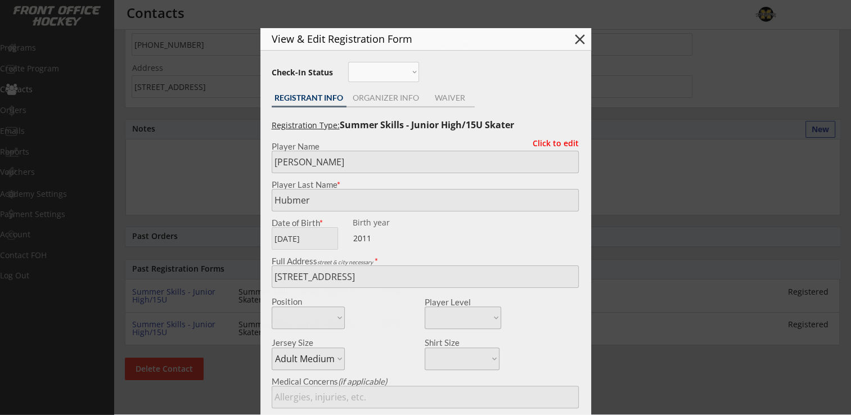
type input "[DEMOGRAPHIC_DATA]"
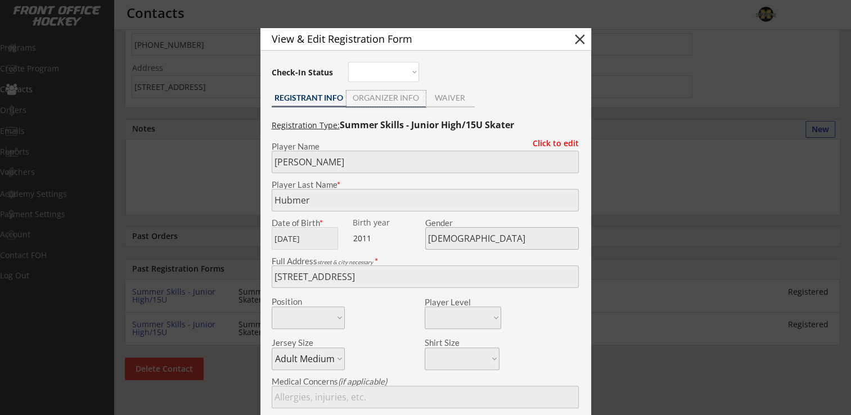
click at [374, 100] on div "ORGANIZER INFO" at bounding box center [386, 98] width 79 height 8
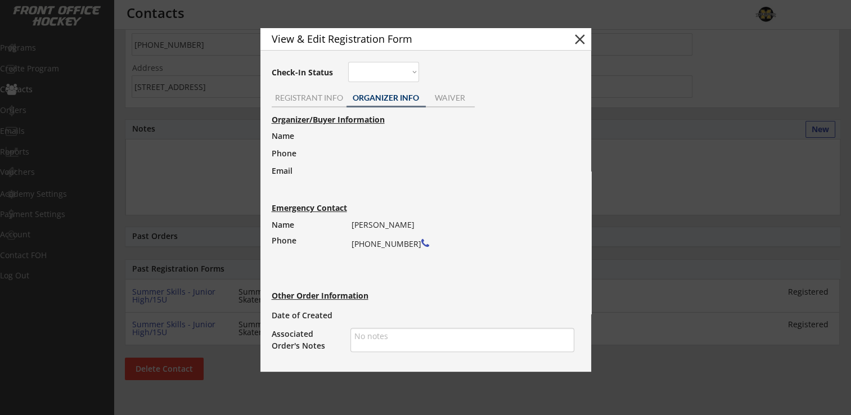
type textarea "Sent email on 4/16 about declined payment"
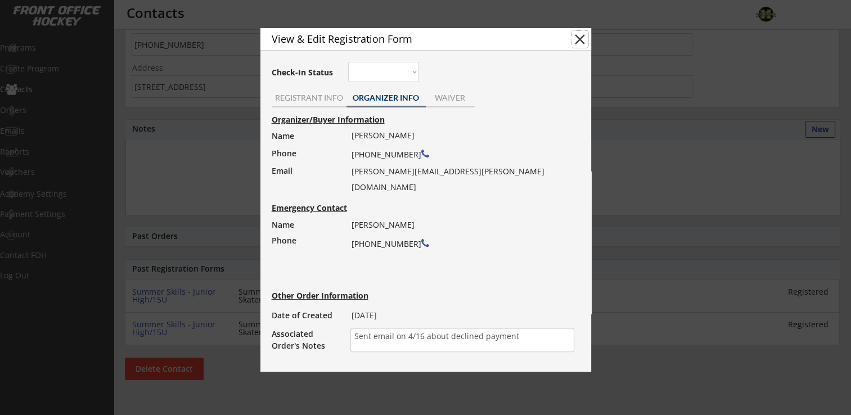
click at [577, 39] on button "close" at bounding box center [580, 39] width 17 height 17
